Goal: Navigation & Orientation: Understand site structure

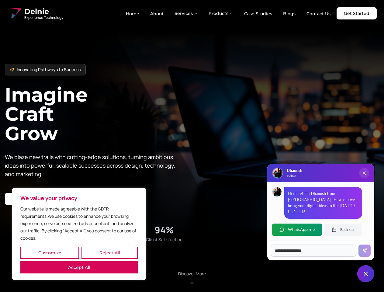
click at [50, 253] on button "Customize" at bounding box center [49, 253] width 59 height 12
click at [0, 0] on div at bounding box center [0, 0] width 0 height 0
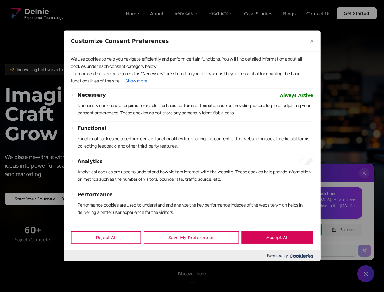
click at [186, 13] on div at bounding box center [192, 146] width 384 height 292
click at [221, 13] on div at bounding box center [192, 146] width 384 height 292
click at [364, 179] on div at bounding box center [192, 146] width 384 height 292
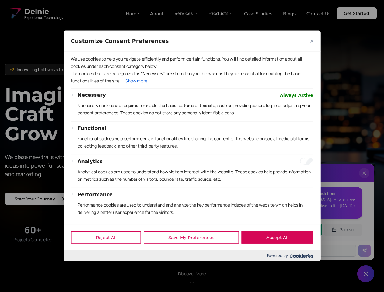
click at [297, 230] on div "Reject All Save My Preferences Accept All" at bounding box center [192, 237] width 257 height 26
click at [343, 230] on div at bounding box center [192, 146] width 384 height 292
click at [366, 274] on div at bounding box center [192, 146] width 384 height 292
